Goal: Find contact information: Obtain details needed to contact an individual or organization

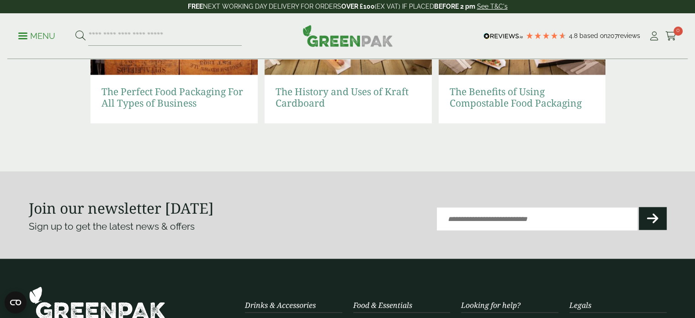
scroll to position [2162, 0]
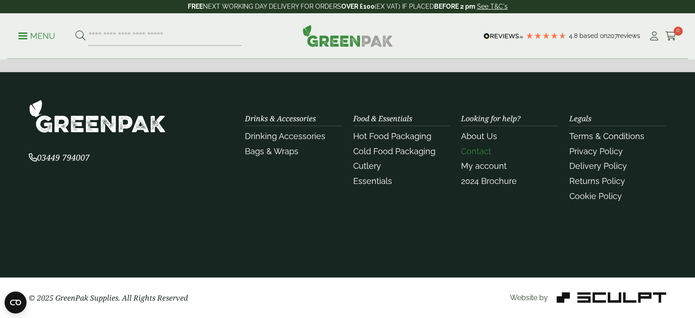
click at [467, 152] on link "Contact" at bounding box center [476, 151] width 30 height 10
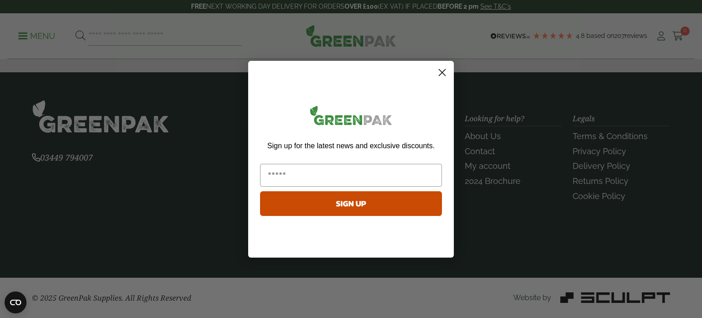
click at [444, 70] on icon "Close dialog" at bounding box center [442, 72] width 6 height 6
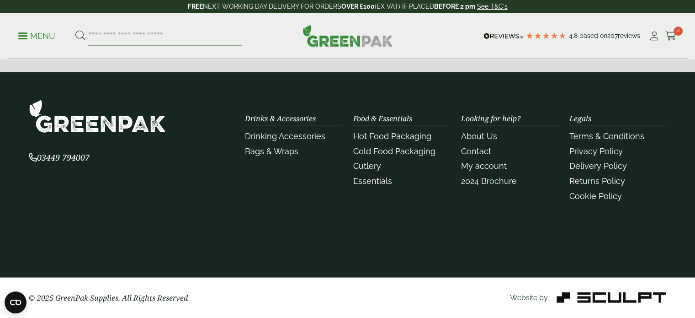
click at [95, 129] on img at bounding box center [97, 116] width 137 height 33
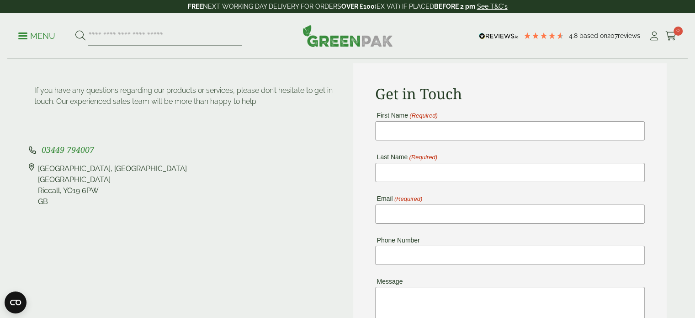
scroll to position [91, 0]
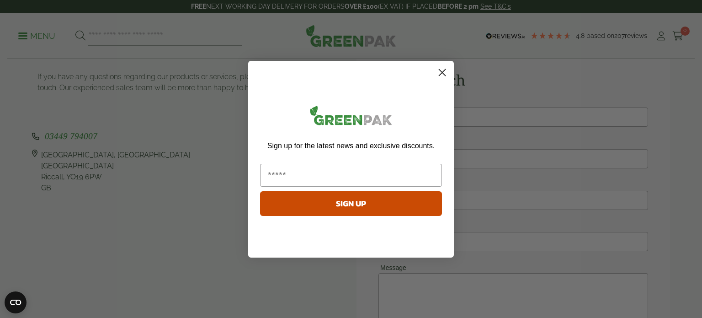
click at [444, 73] on circle "Close dialog" at bounding box center [441, 71] width 15 height 15
